Goal: Find specific fact: Find specific fact

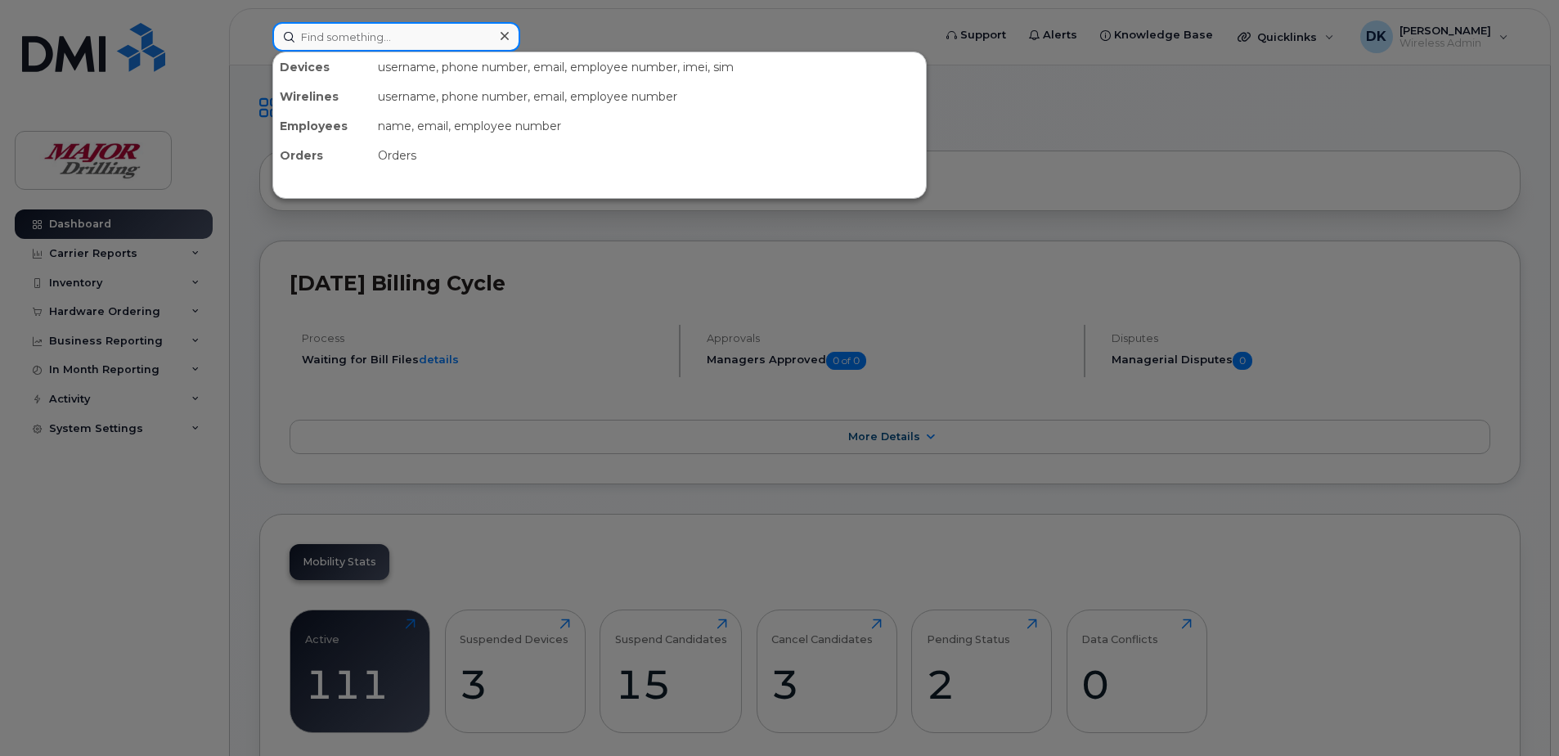
click at [363, 35] on input at bounding box center [396, 36] width 248 height 29
click at [414, 52] on div "username, phone number, email, employee number, imei, sim" at bounding box center [648, 66] width 555 height 29
click at [409, 35] on input at bounding box center [396, 36] width 248 height 29
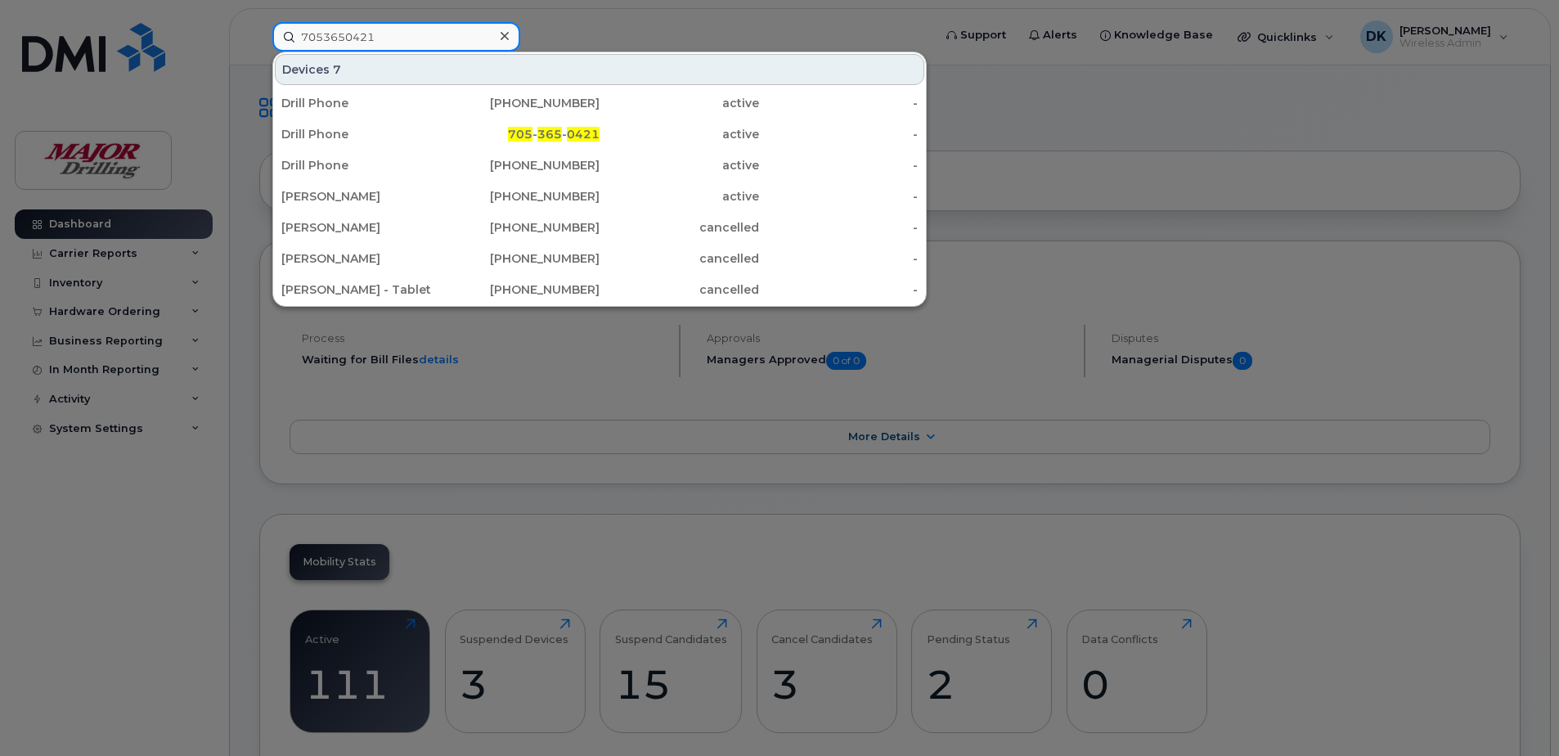
type input "7053650421"
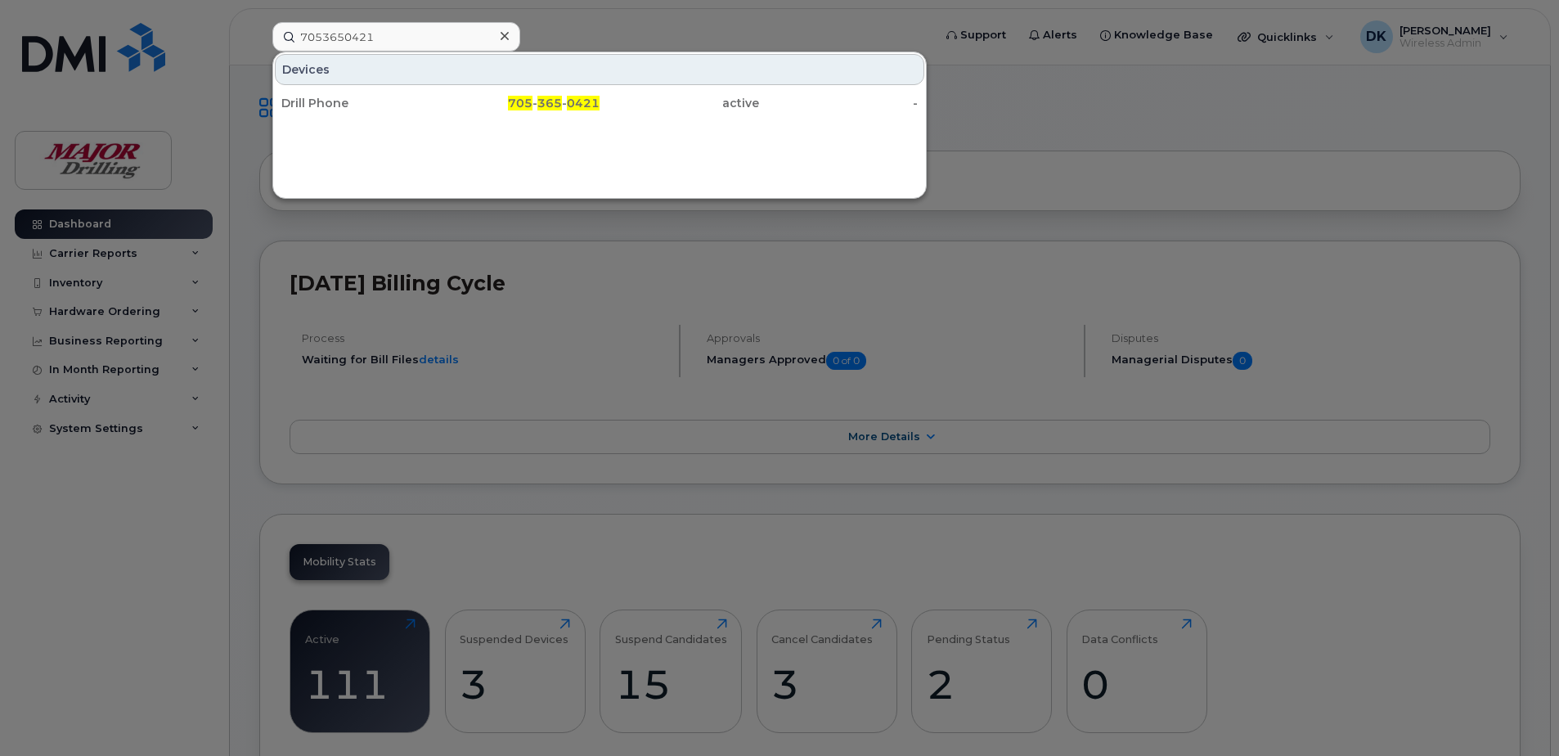
drag, startPoint x: 487, startPoint y: 108, endPoint x: 560, endPoint y: 380, distance: 281.4
click at [487, 108] on div "705 - 365 - 0421" at bounding box center [521, 103] width 160 height 16
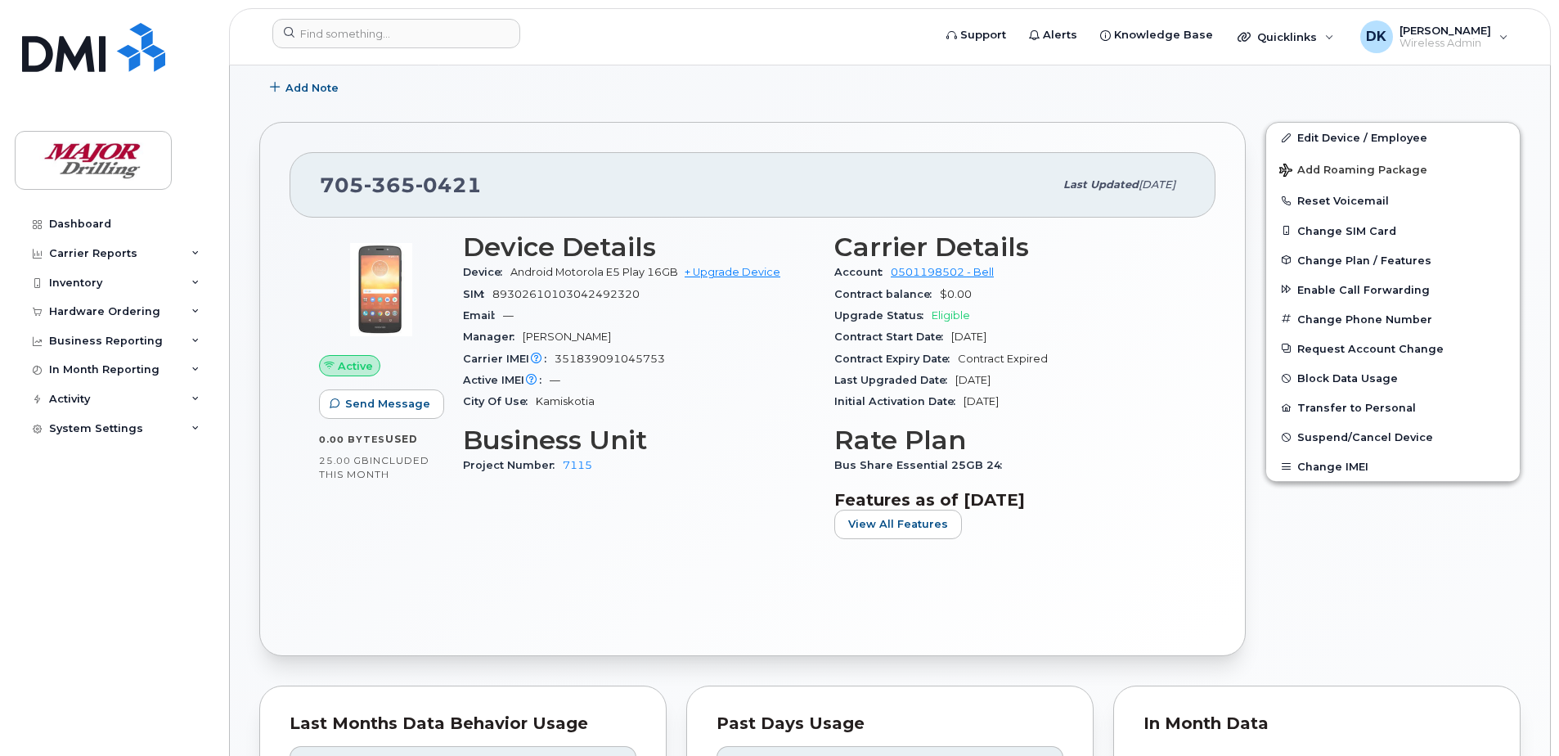
scroll to position [327, 0]
